Goal: Information Seeking & Learning: Stay updated

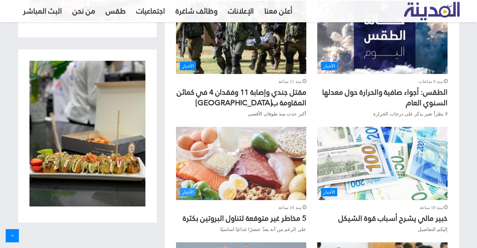
scroll to position [604, 0]
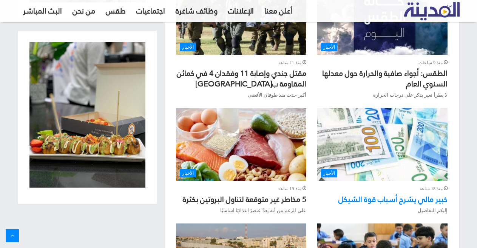
click at [408, 192] on link "خبير مالي يشرح أسباب قوة الشيكل" at bounding box center [392, 199] width 109 height 14
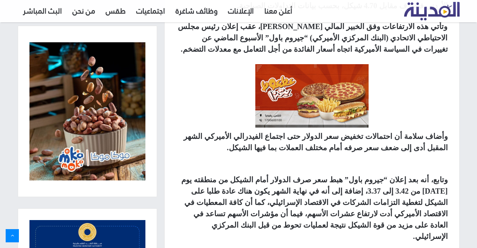
scroll to position [340, 0]
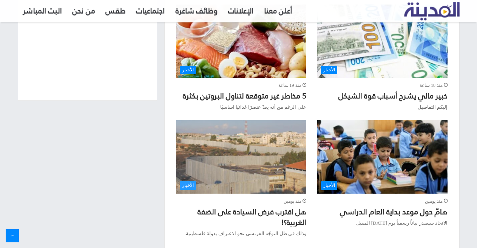
scroll to position [718, 0]
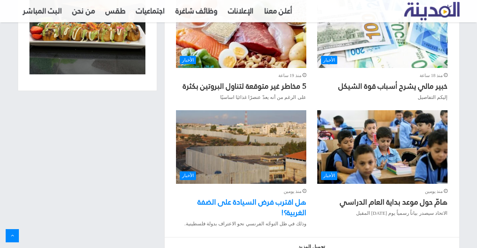
click at [272, 195] on link "هل اقترب فرض السيادة على الضفة الغربية؟!" at bounding box center [252, 207] width 109 height 25
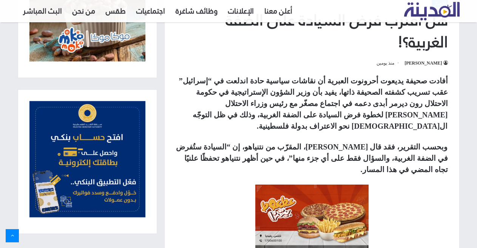
scroll to position [227, 0]
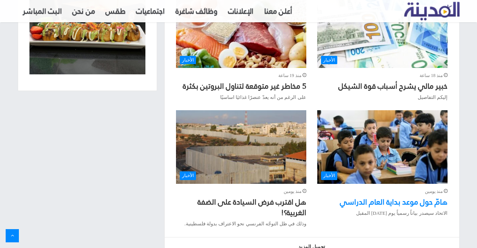
click at [408, 195] on link "هامّ حول موعد بداية العام الدراسي" at bounding box center [394, 202] width 108 height 14
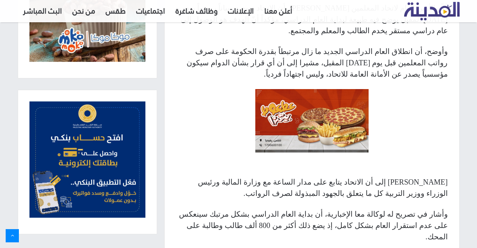
scroll to position [340, 0]
